Goal: Transaction & Acquisition: Purchase product/service

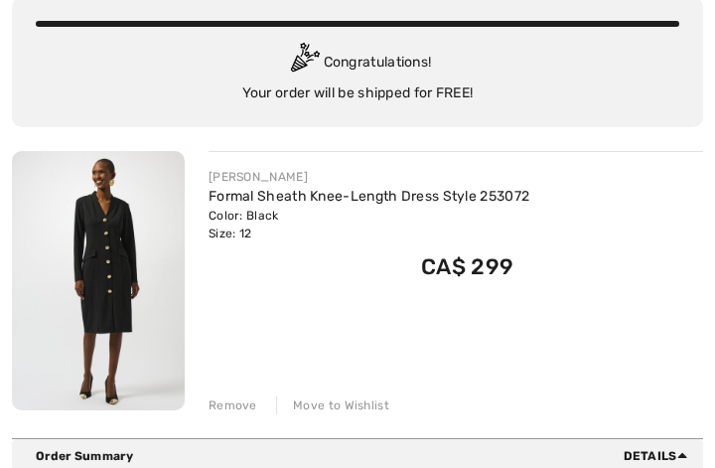
scroll to position [154, 0]
click at [243, 403] on div "Remove" at bounding box center [233, 405] width 49 height 18
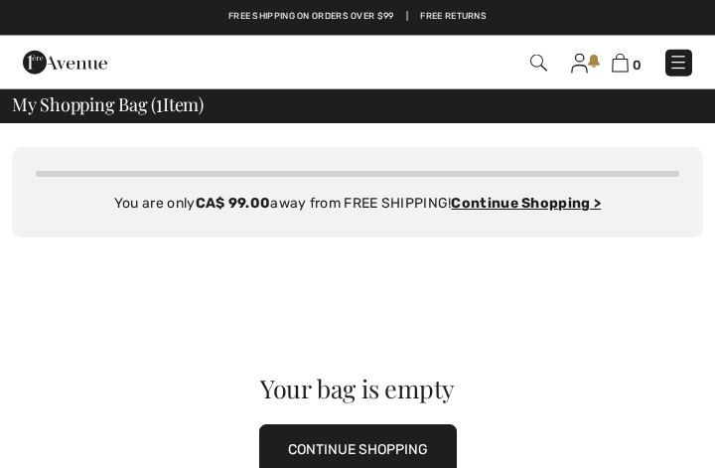
scroll to position [0, 0]
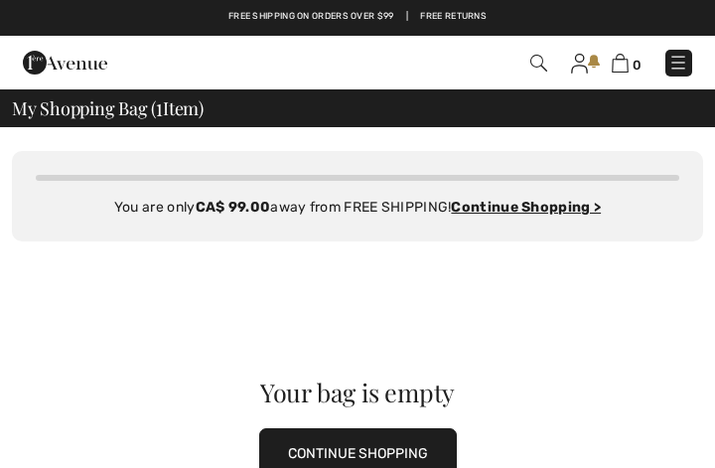
click at [546, 58] on img at bounding box center [538, 63] width 17 height 17
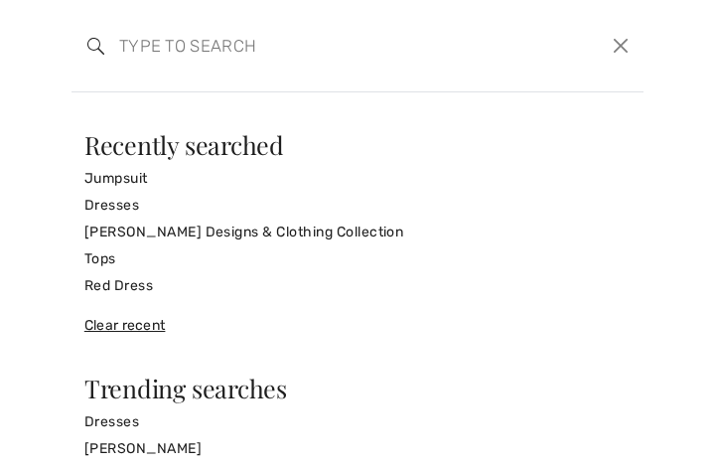
click at [203, 231] on link "[PERSON_NAME] Designs & Clothing Collection" at bounding box center [357, 232] width 546 height 27
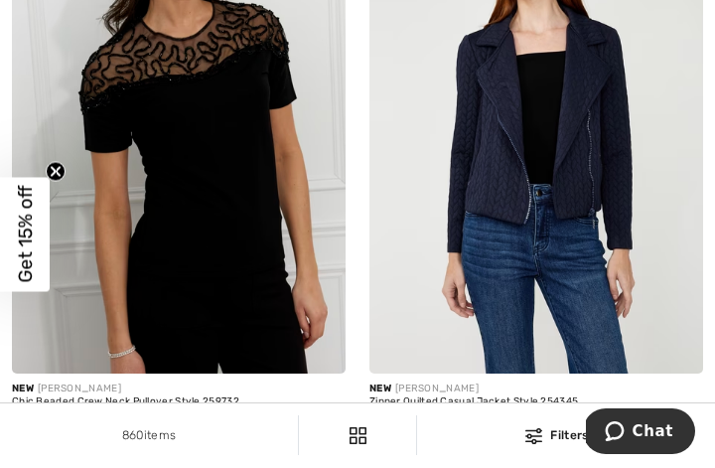
scroll to position [680, 0]
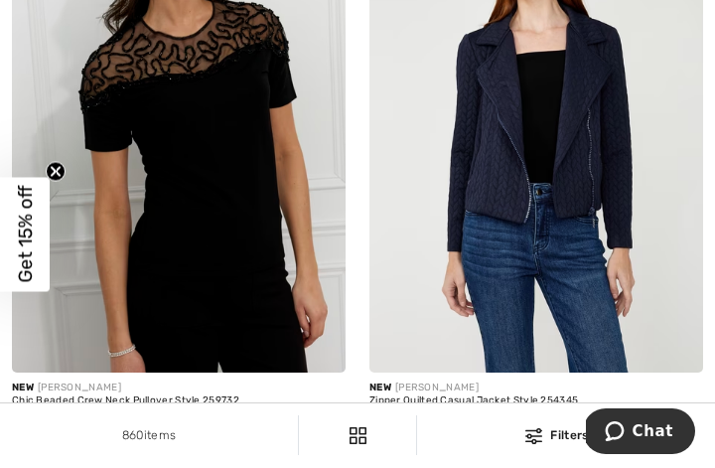
click at [277, 309] on img at bounding box center [179, 122] width 334 height 501
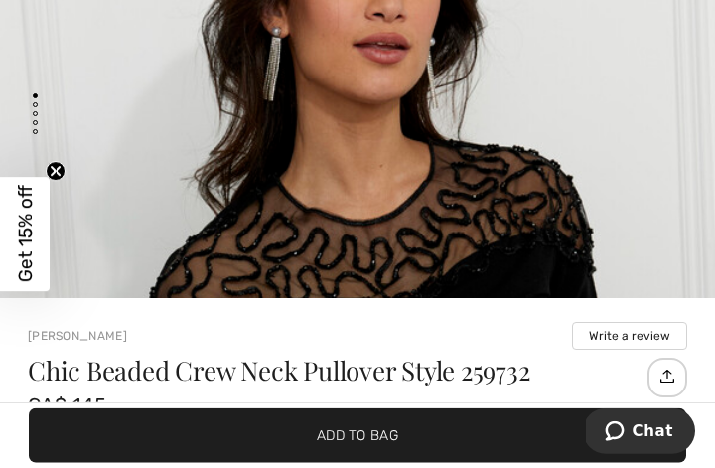
scroll to position [85, 0]
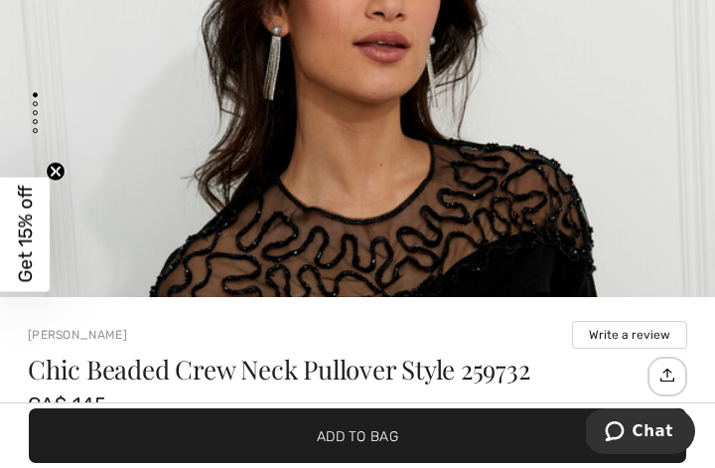
click at [575, 265] on img "1 / 4" at bounding box center [357, 401] width 715 height 1073
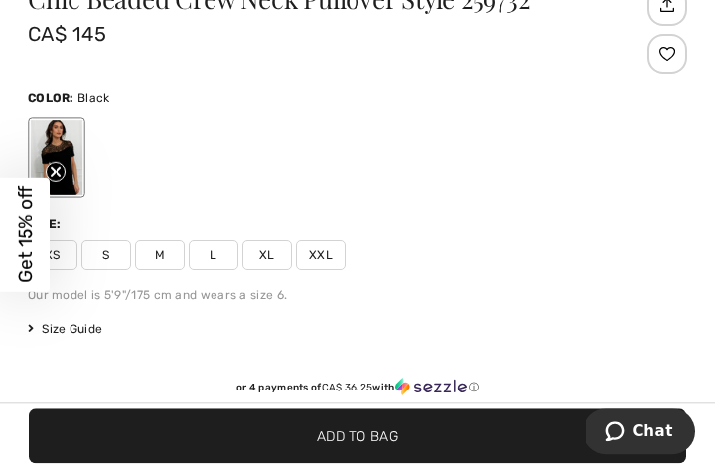
scroll to position [489, 0]
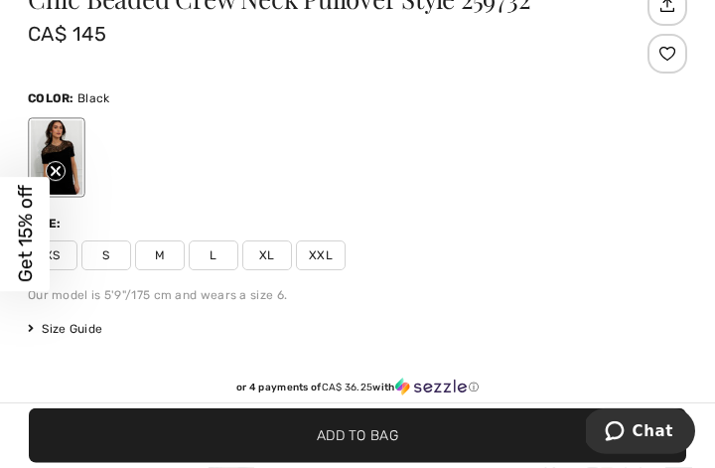
click at [227, 253] on span "L" at bounding box center [214, 255] width 50 height 30
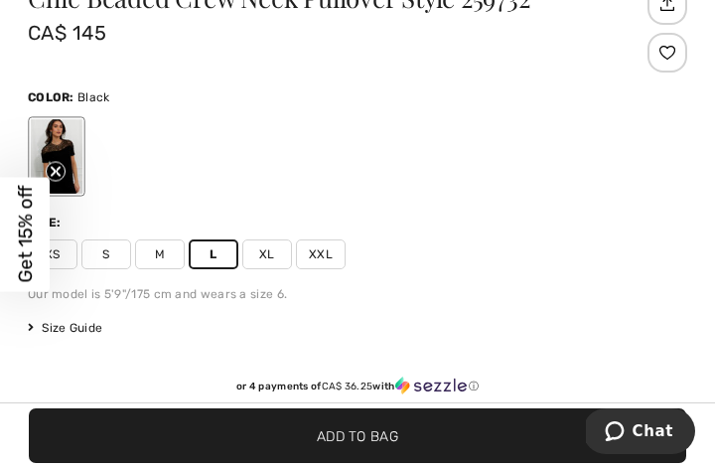
click at [365, 446] on span "Add to Bag" at bounding box center [357, 435] width 81 height 21
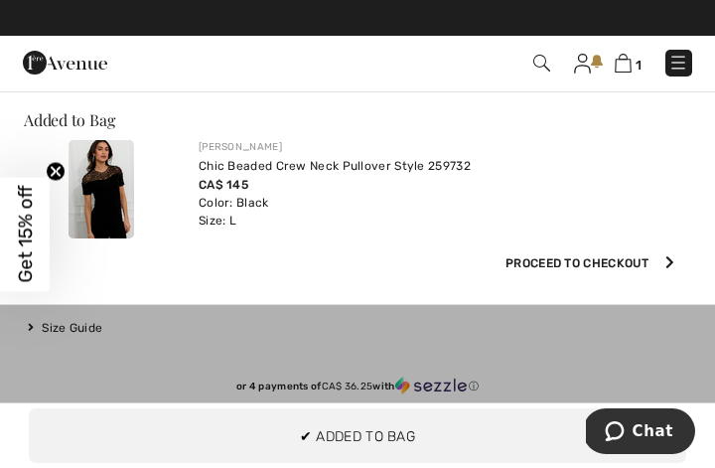
scroll to position [0, 0]
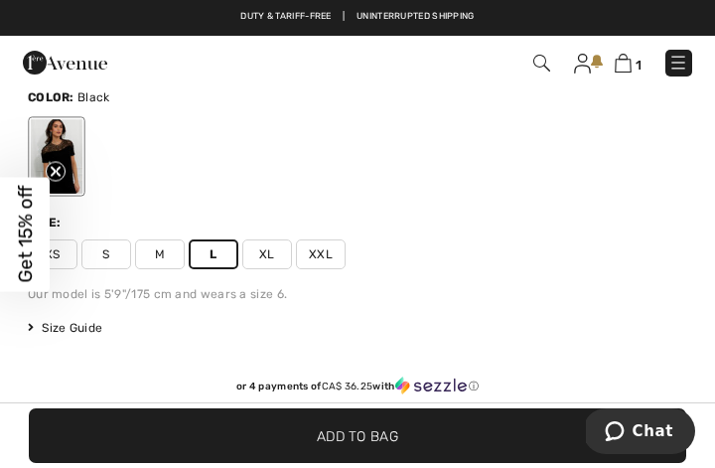
click at [655, 295] on div "Our model is 5'9"/175 cm and wears a size 6." at bounding box center [358, 294] width 660 height 18
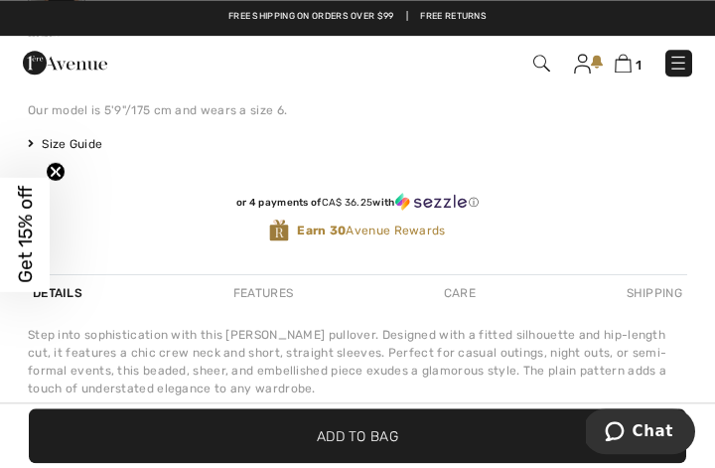
scroll to position [705, 0]
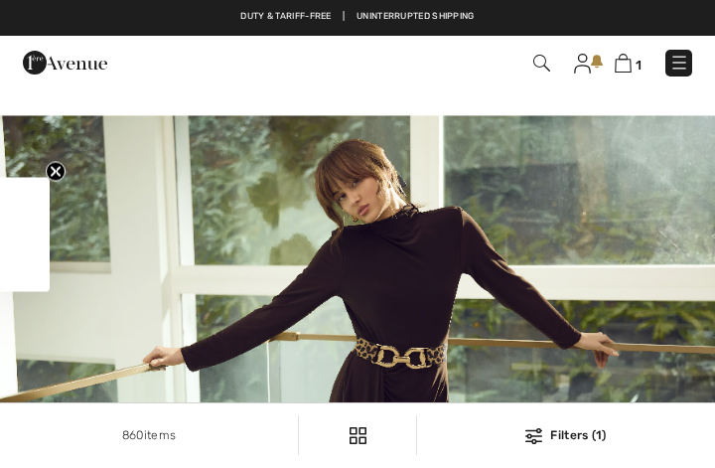
checkbox input "true"
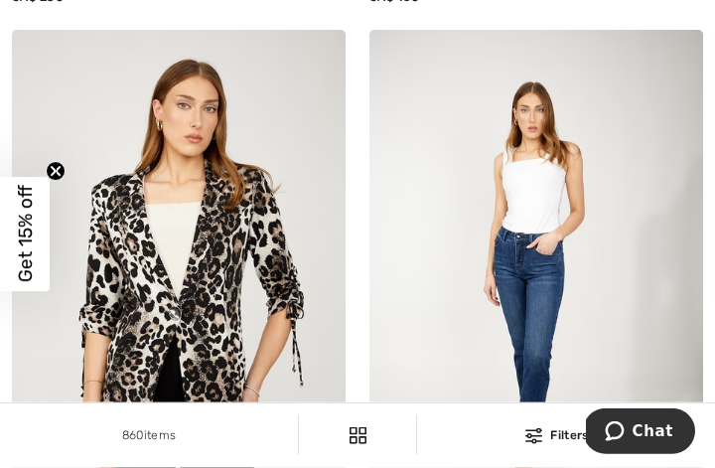
scroll to position [5972, 0]
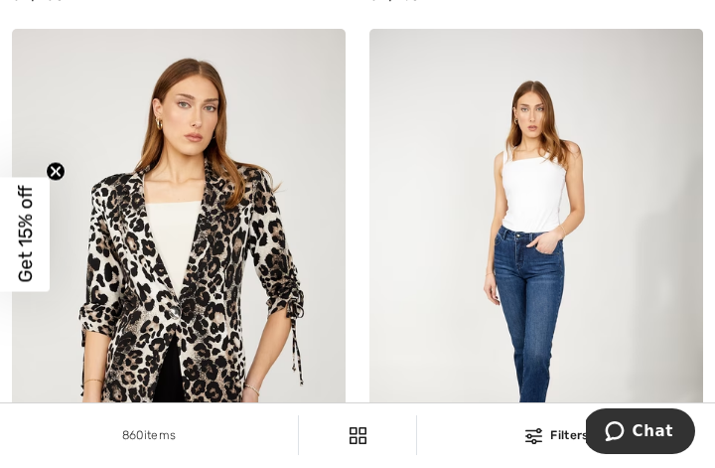
click at [693, 376] on img at bounding box center [537, 279] width 334 height 501
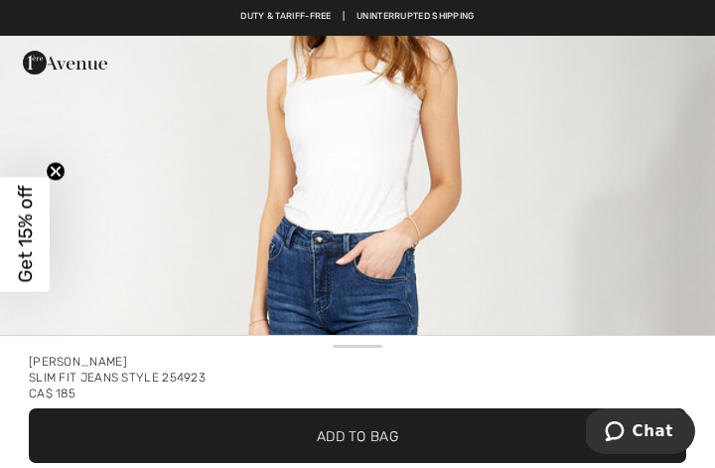
scroll to position [239, 0]
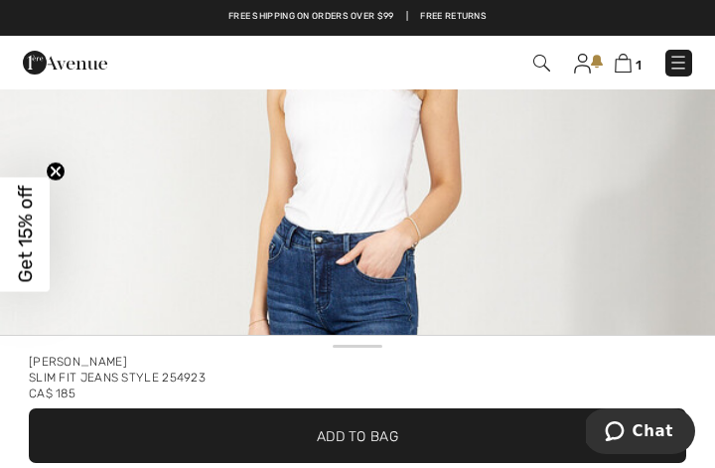
click at [142, 141] on img "1 / 4" at bounding box center [357, 332] width 715 height 1073
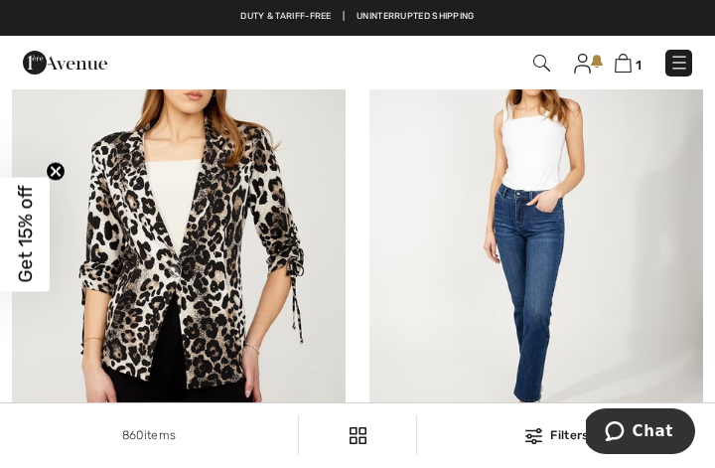
scroll to position [6014, 0]
click at [291, 247] on img at bounding box center [179, 237] width 334 height 501
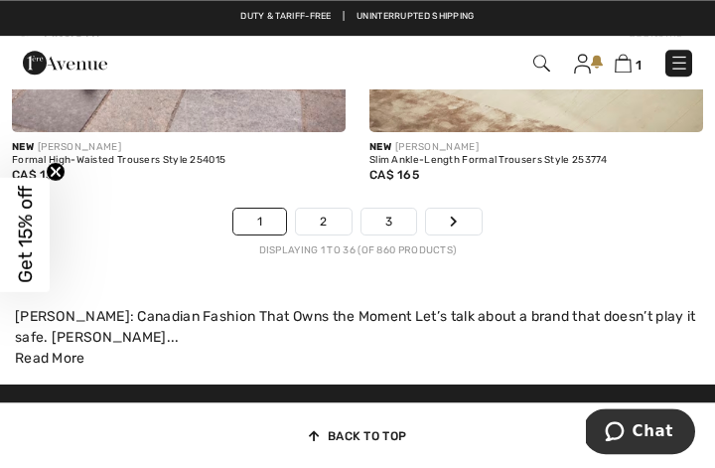
scroll to position [11209, 0]
click at [327, 212] on link "2" at bounding box center [323, 222] width 55 height 26
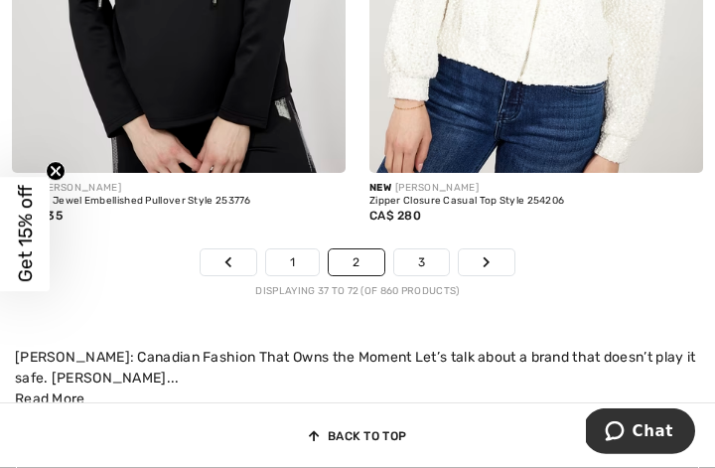
scroll to position [11039, 0]
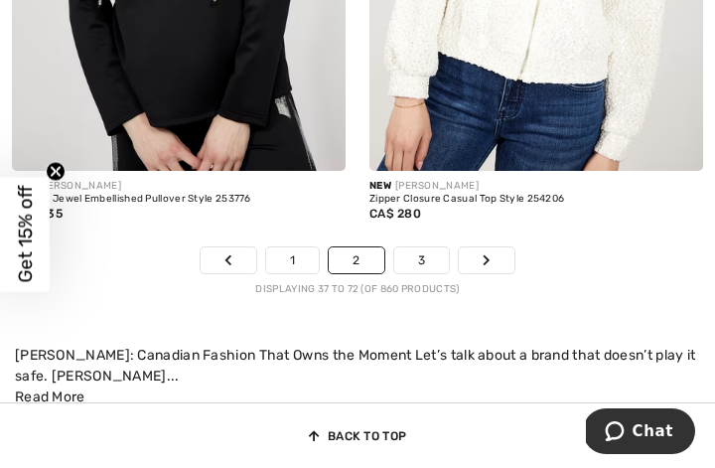
click at [422, 249] on link "3" at bounding box center [421, 260] width 55 height 26
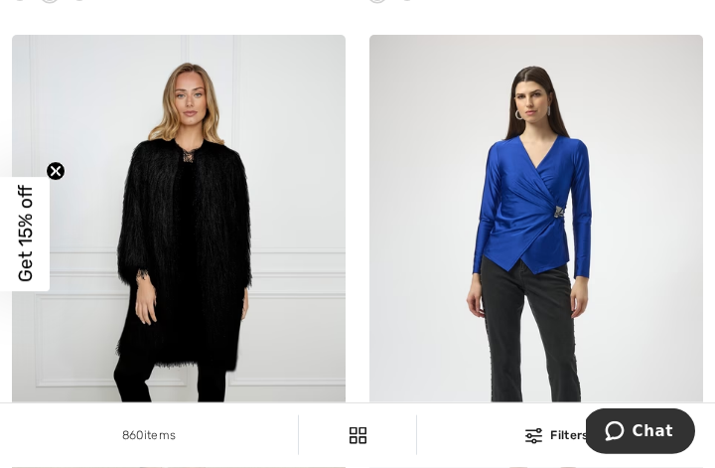
scroll to position [1129, 0]
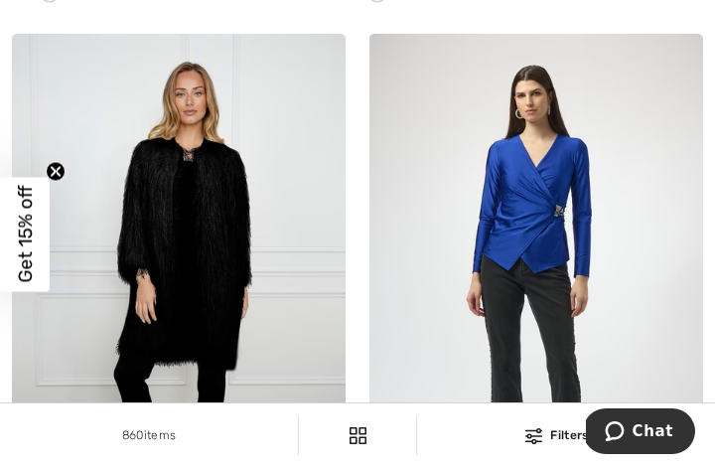
click at [603, 286] on img at bounding box center [537, 284] width 334 height 501
